Goal: Find specific page/section: Find specific page/section

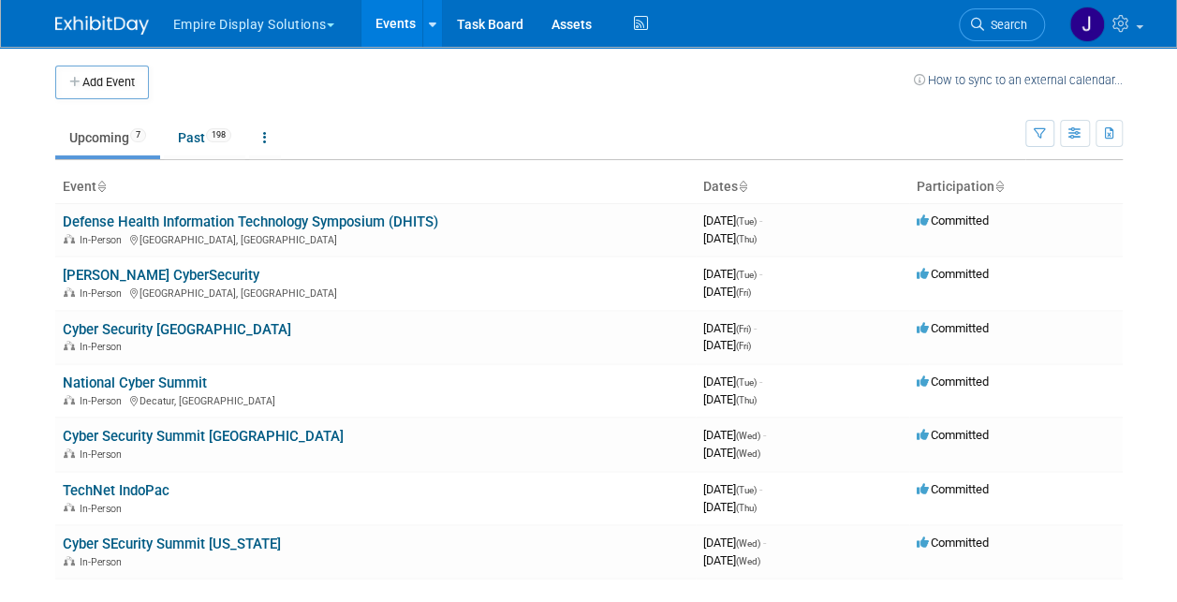
click at [219, 21] on button "Empire Display Solutions" at bounding box center [264, 20] width 186 height 41
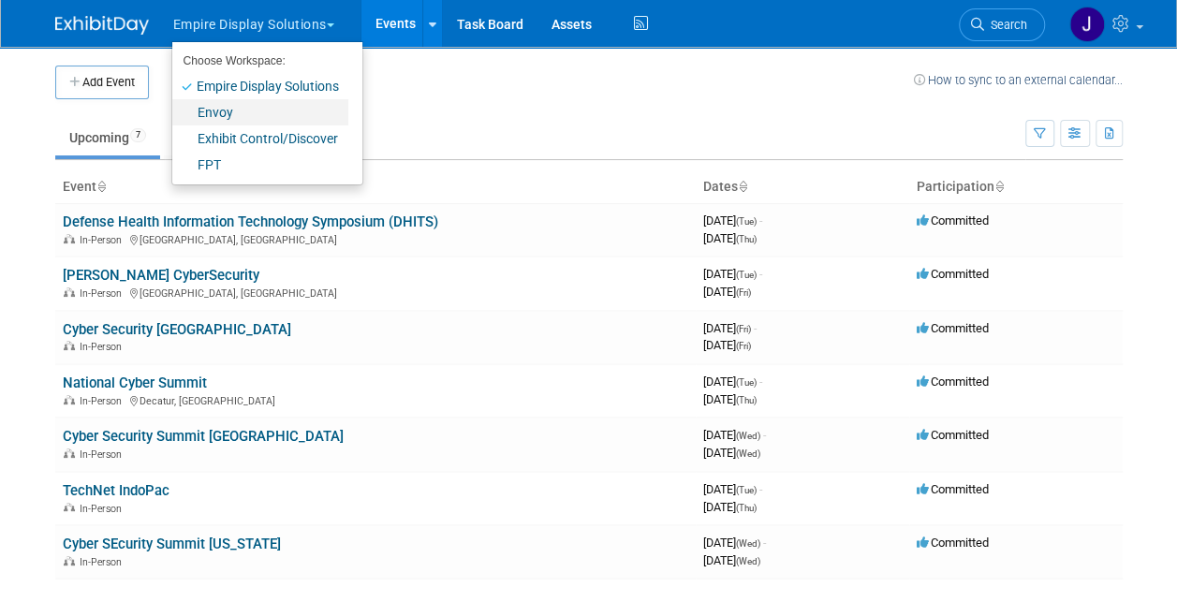
click at [221, 106] on link "Envoy" at bounding box center [260, 112] width 176 height 26
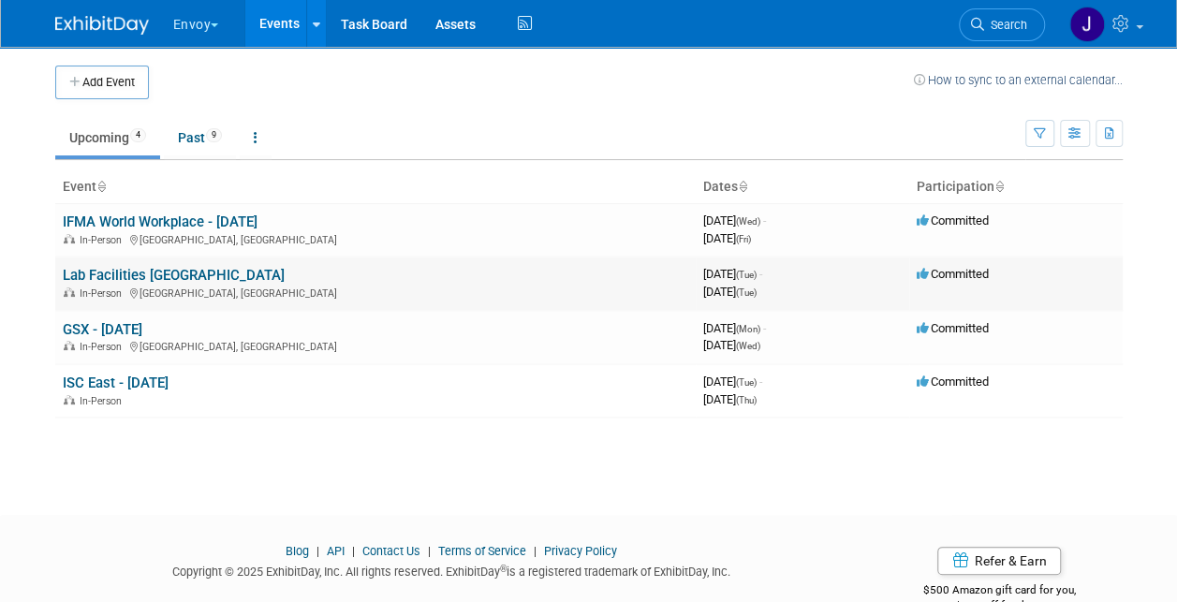
click at [127, 270] on link "Lab Facilities [GEOGRAPHIC_DATA]" at bounding box center [174, 275] width 222 height 17
click at [127, 321] on link "GSX - [DATE]" at bounding box center [103, 329] width 80 height 17
click at [110, 382] on link "ISC East - [DATE]" at bounding box center [116, 383] width 106 height 17
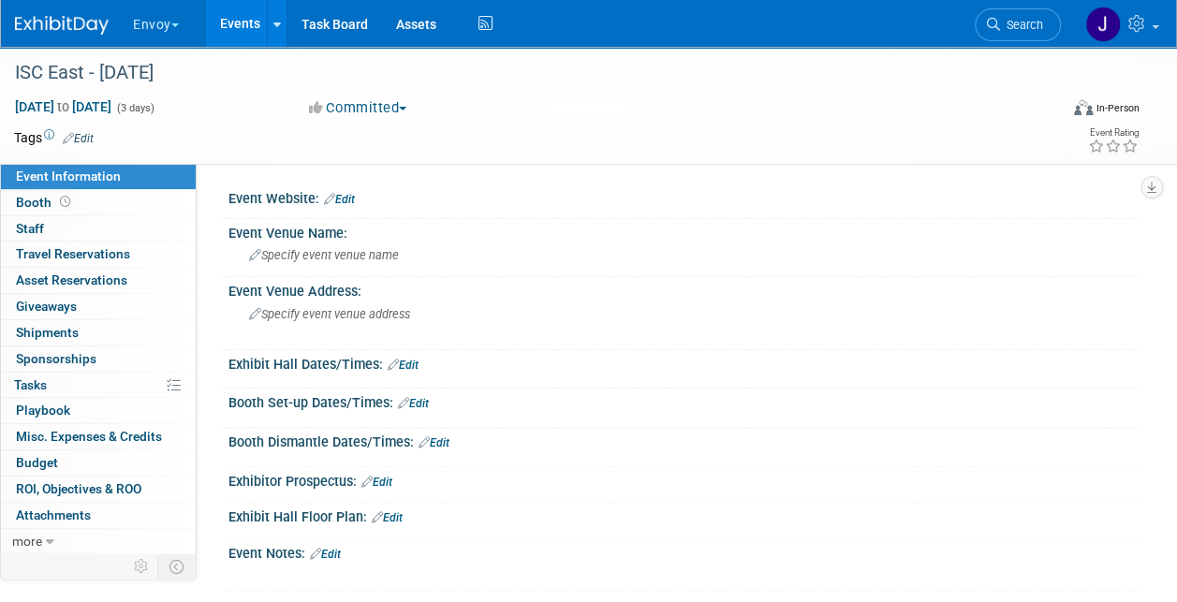
click at [42, 29] on img at bounding box center [62, 25] width 94 height 19
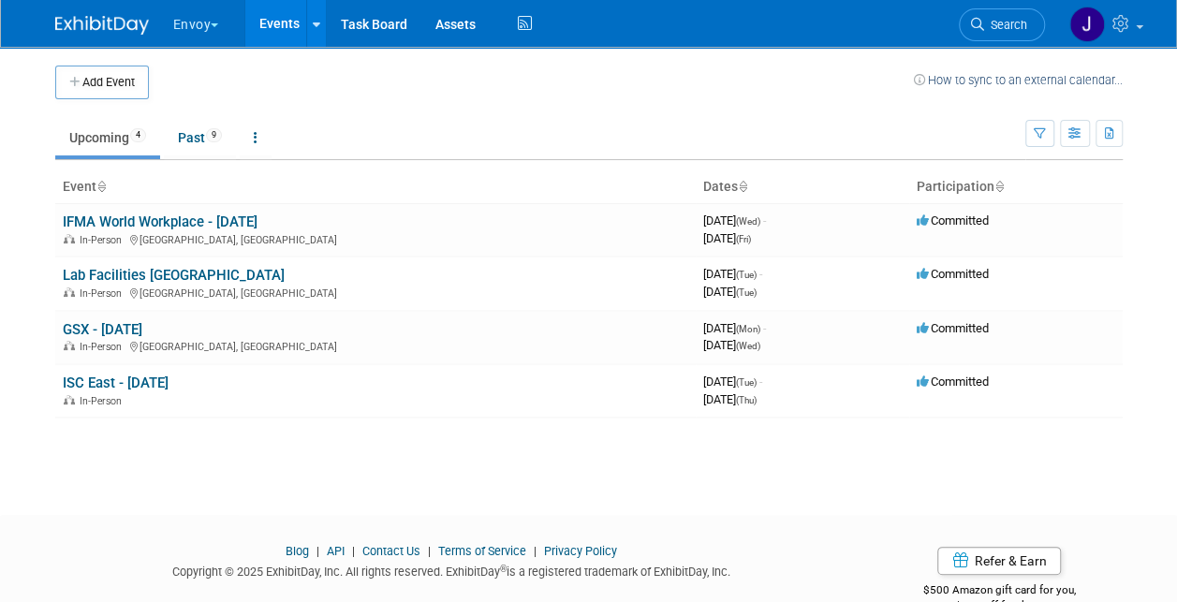
click at [119, 16] on img at bounding box center [102, 25] width 94 height 19
